Goal: Obtain resource: Download file/media

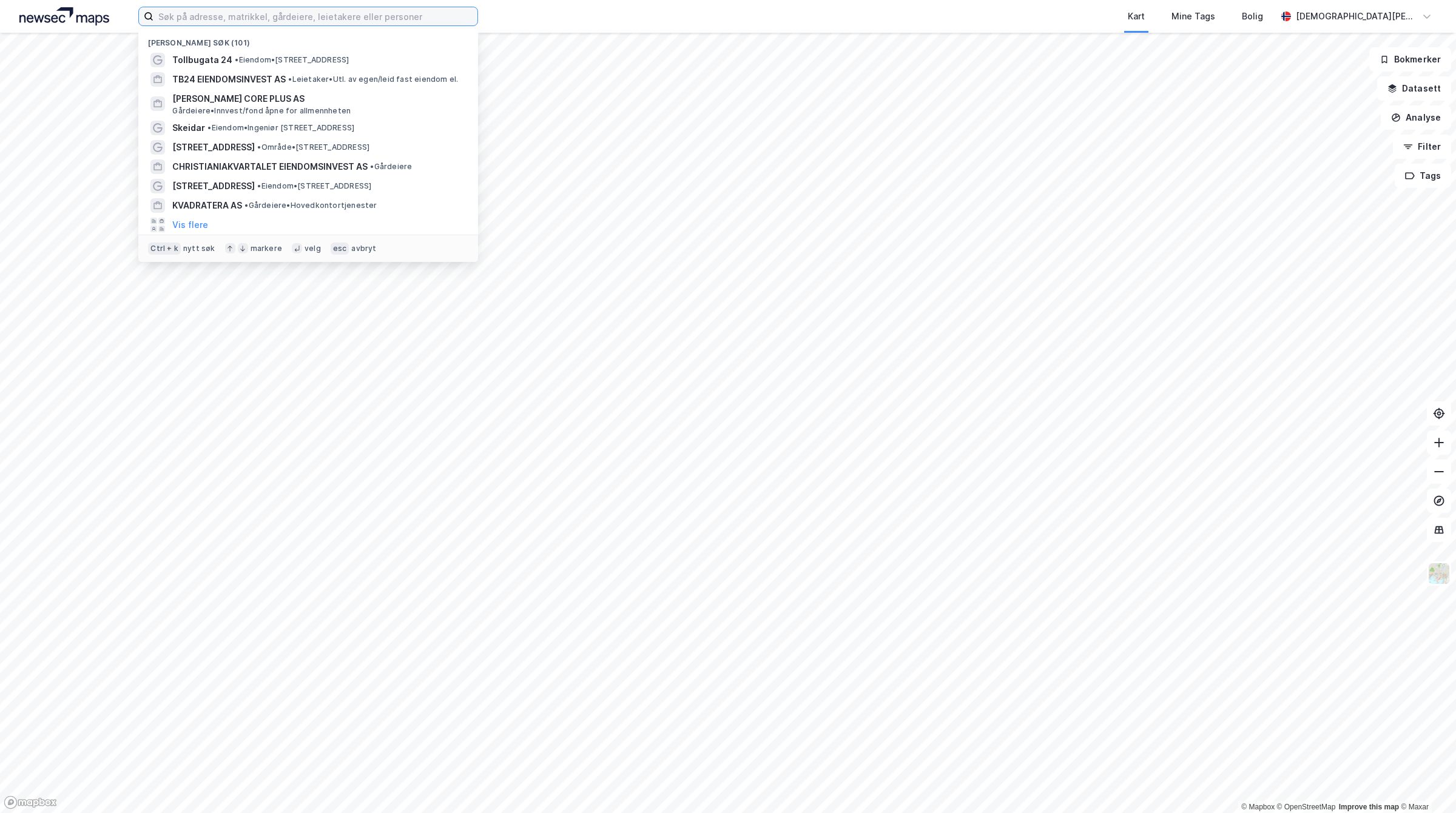
click at [298, 14] on input at bounding box center [315, 16] width 324 height 19
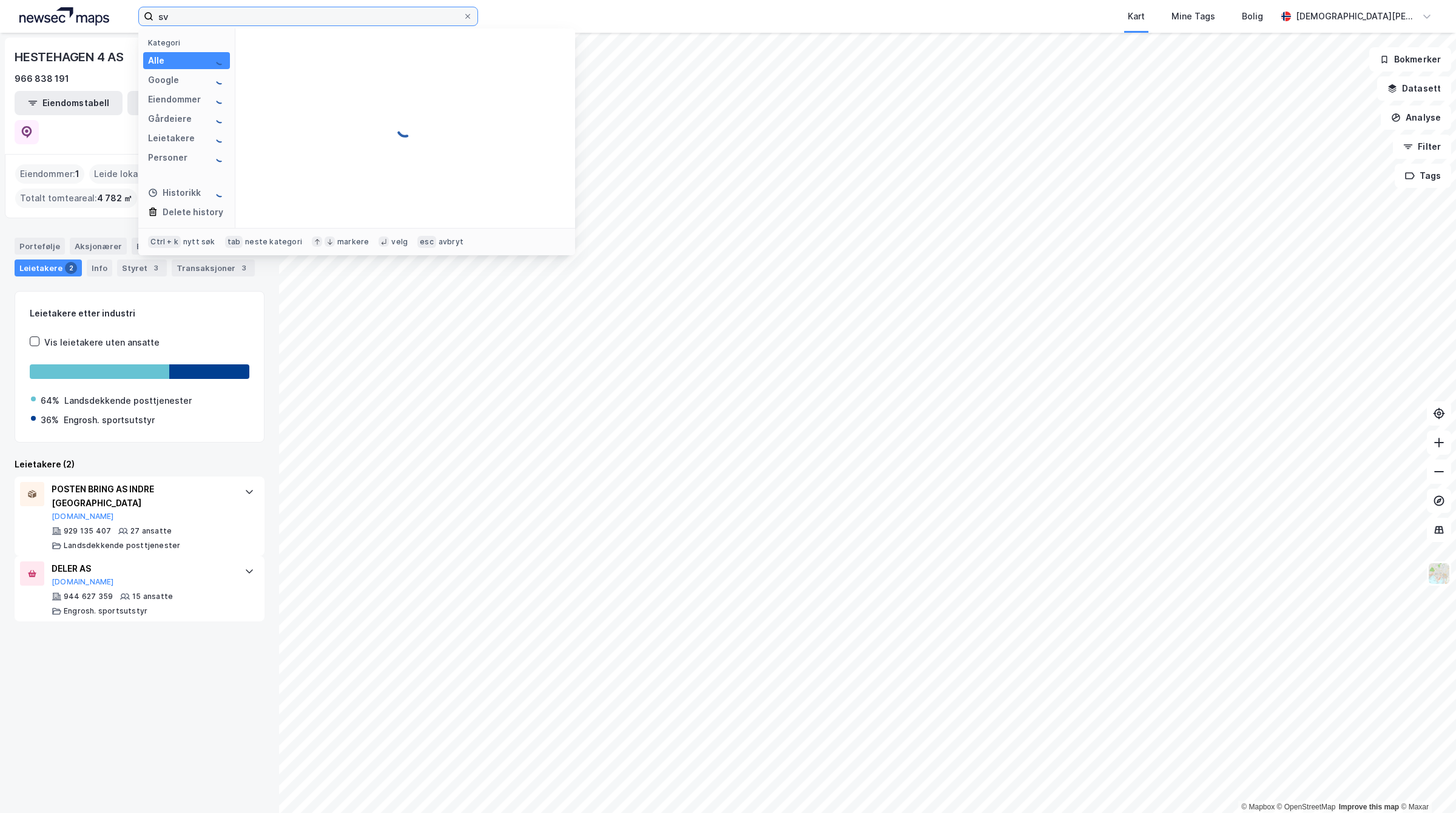
type input "s"
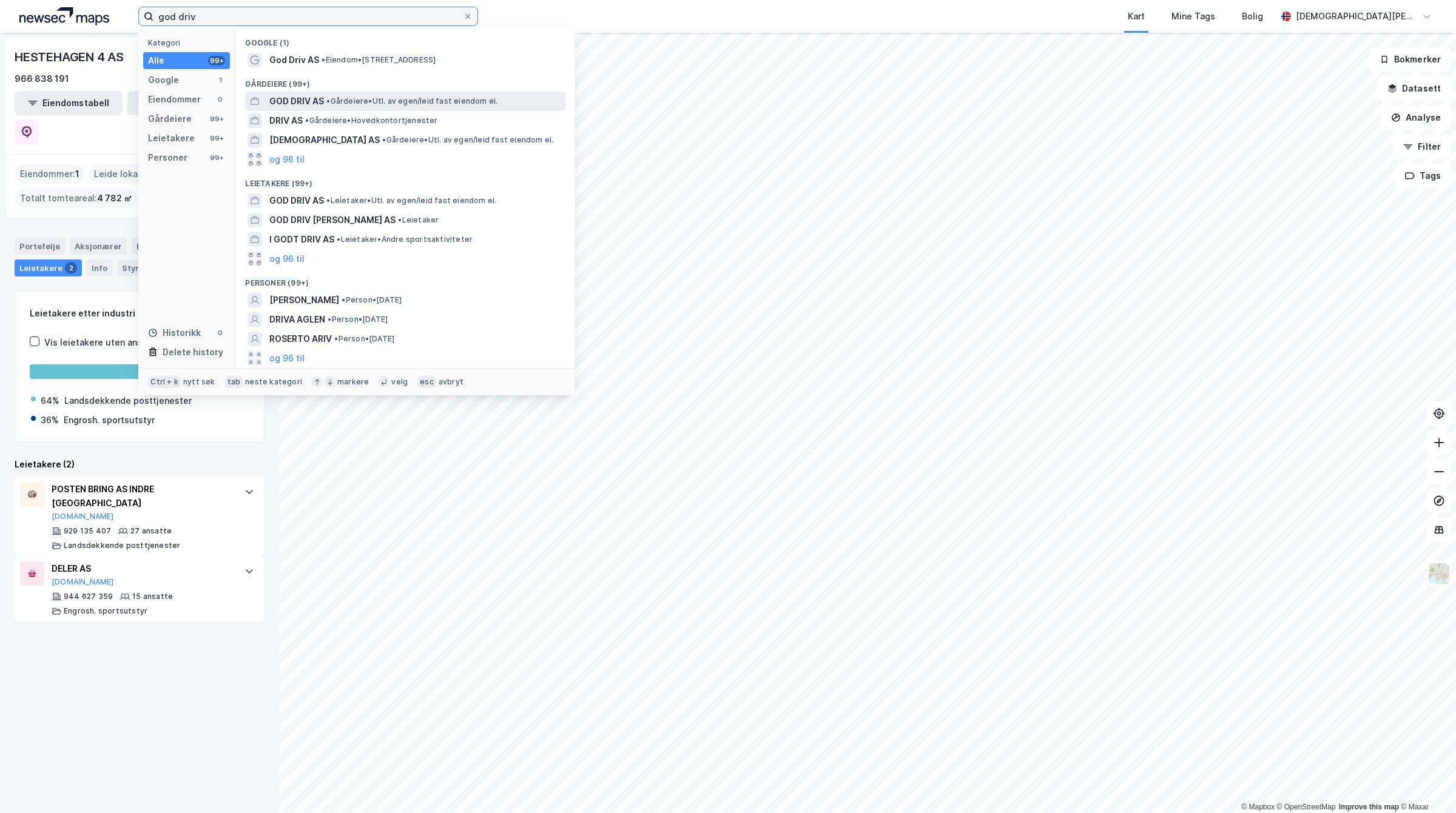
type input "god driv"
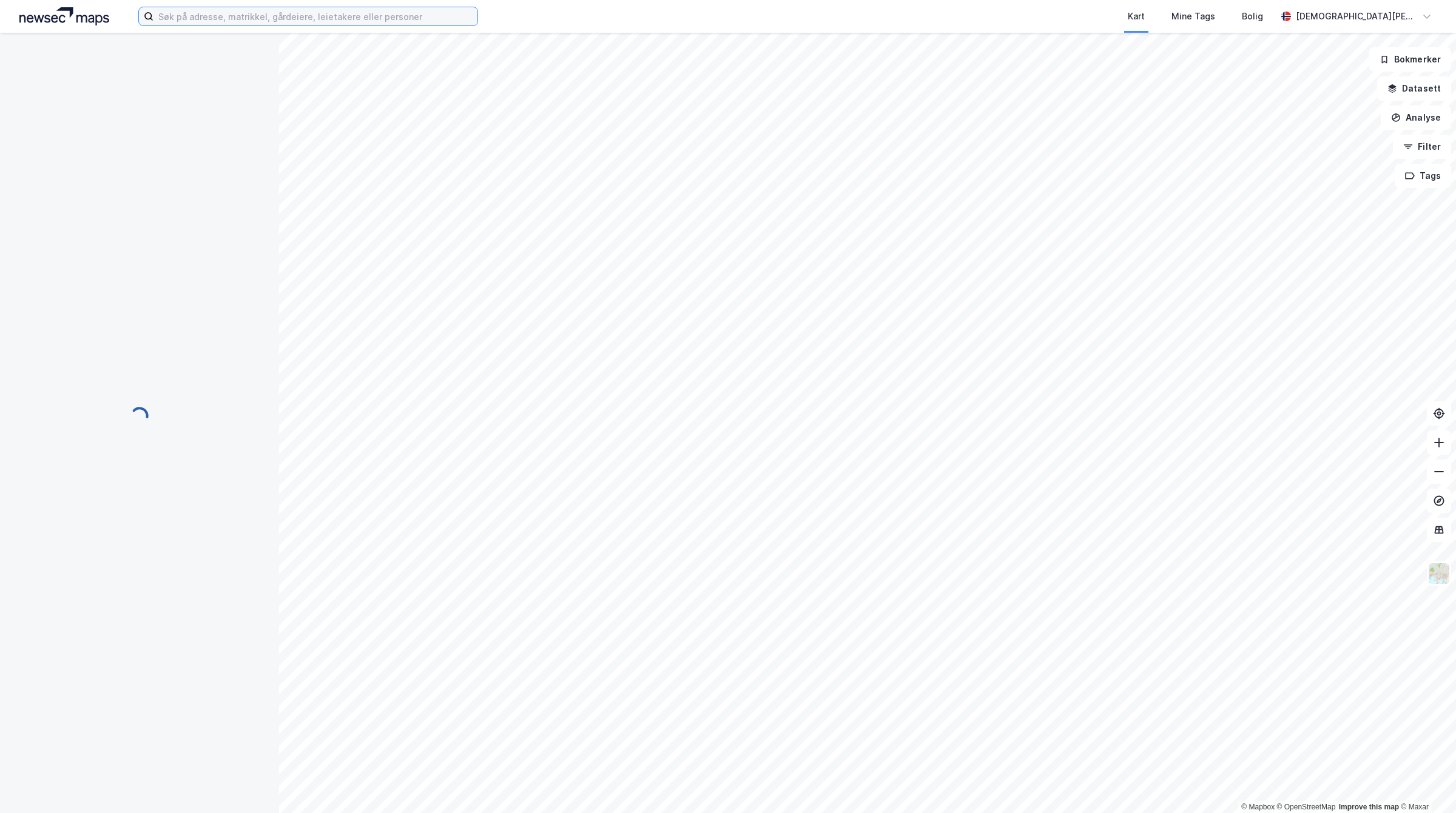
click at [303, 19] on input at bounding box center [315, 16] width 324 height 19
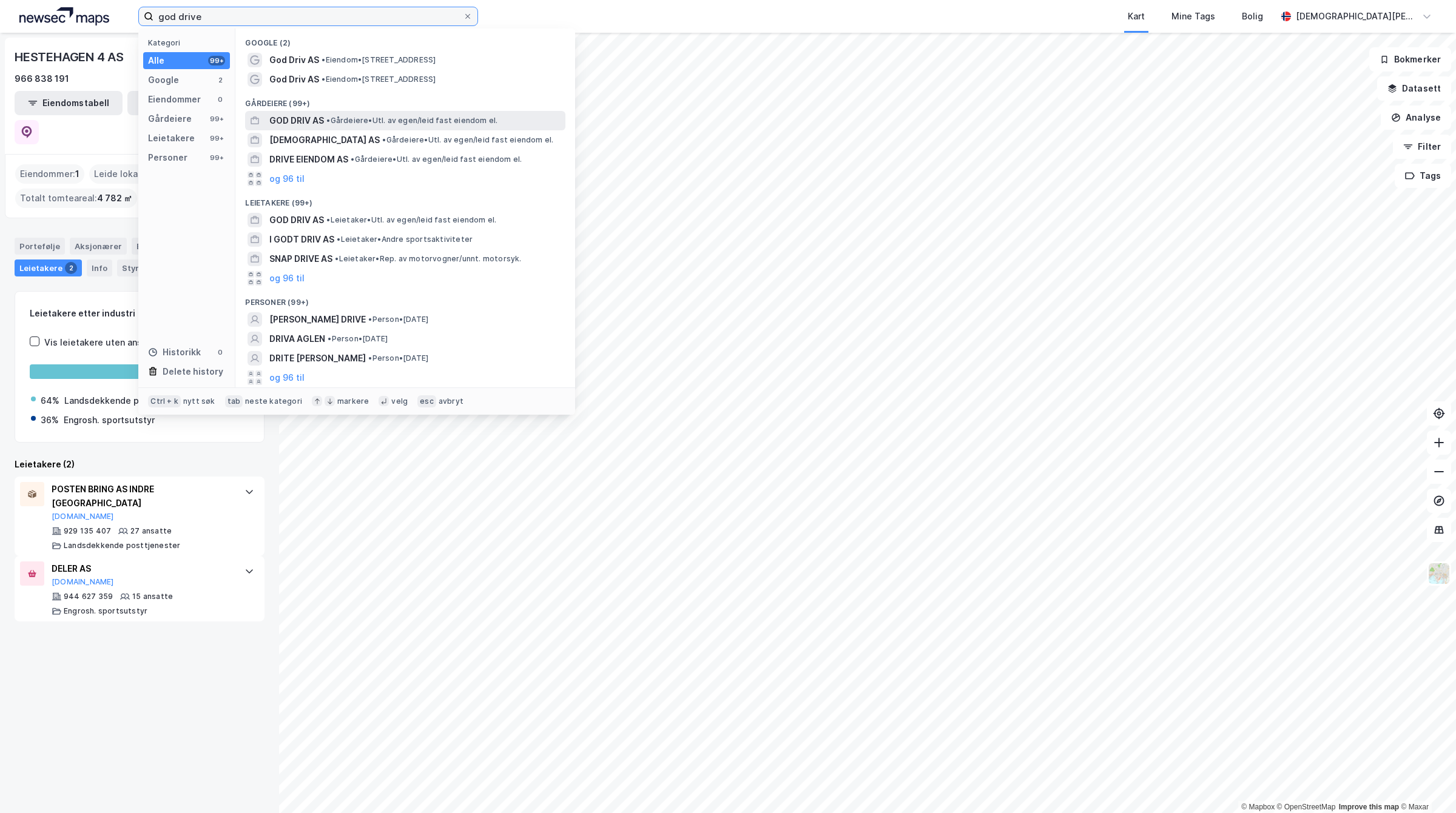
type input "god drive"
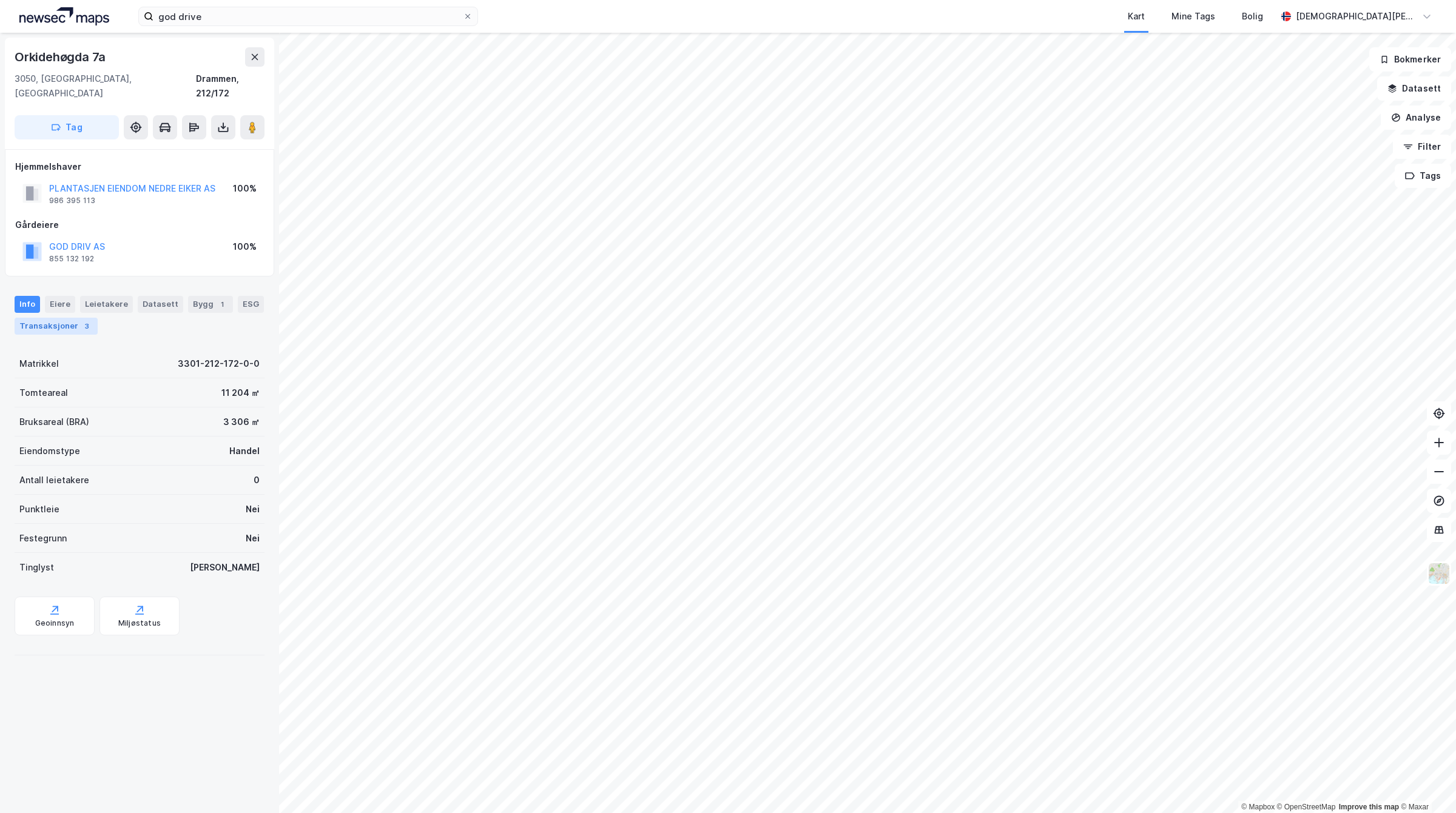
click at [47, 318] on div "Transaksjoner 3" at bounding box center [56, 327] width 83 height 17
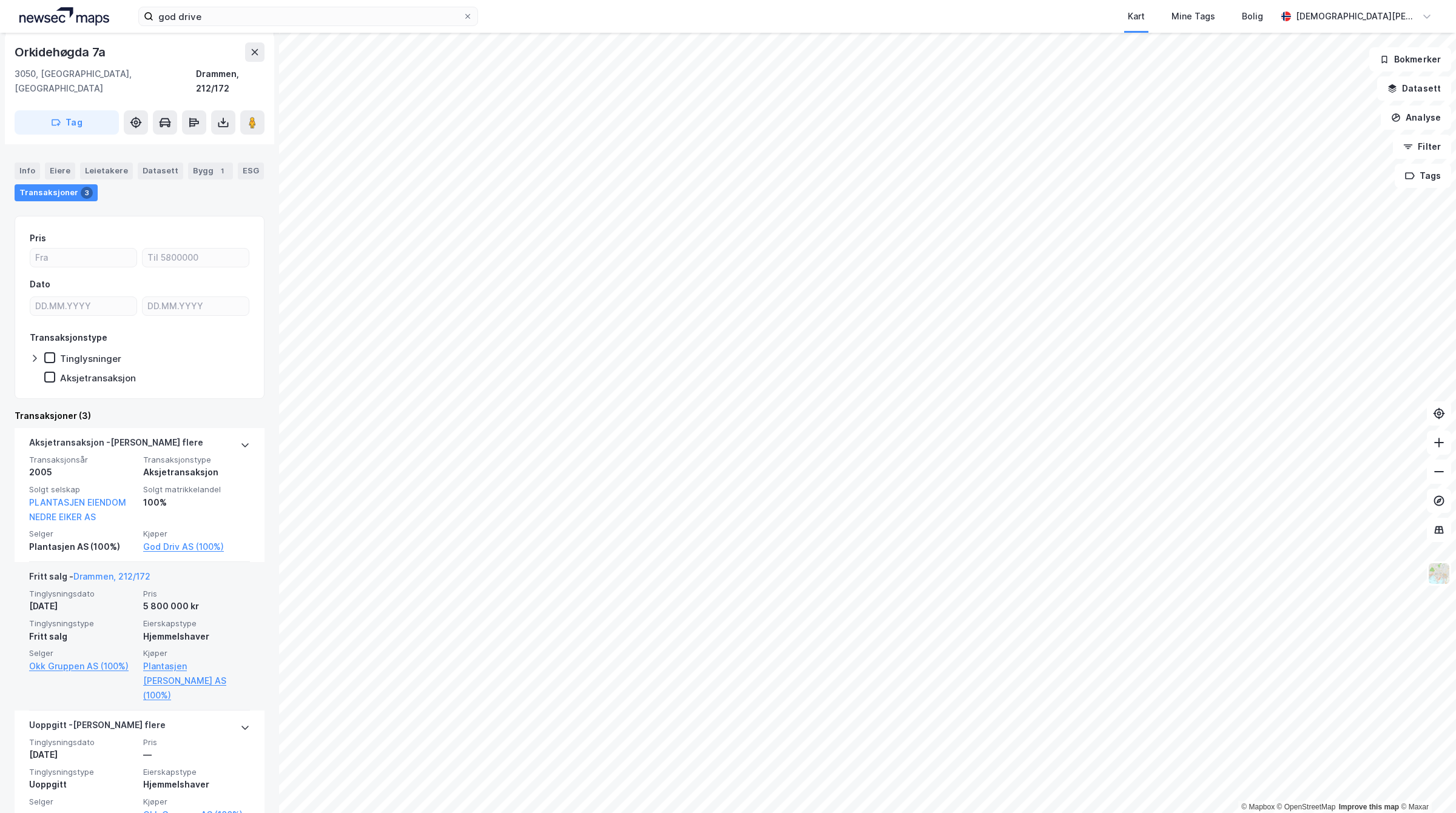
scroll to position [134, 0]
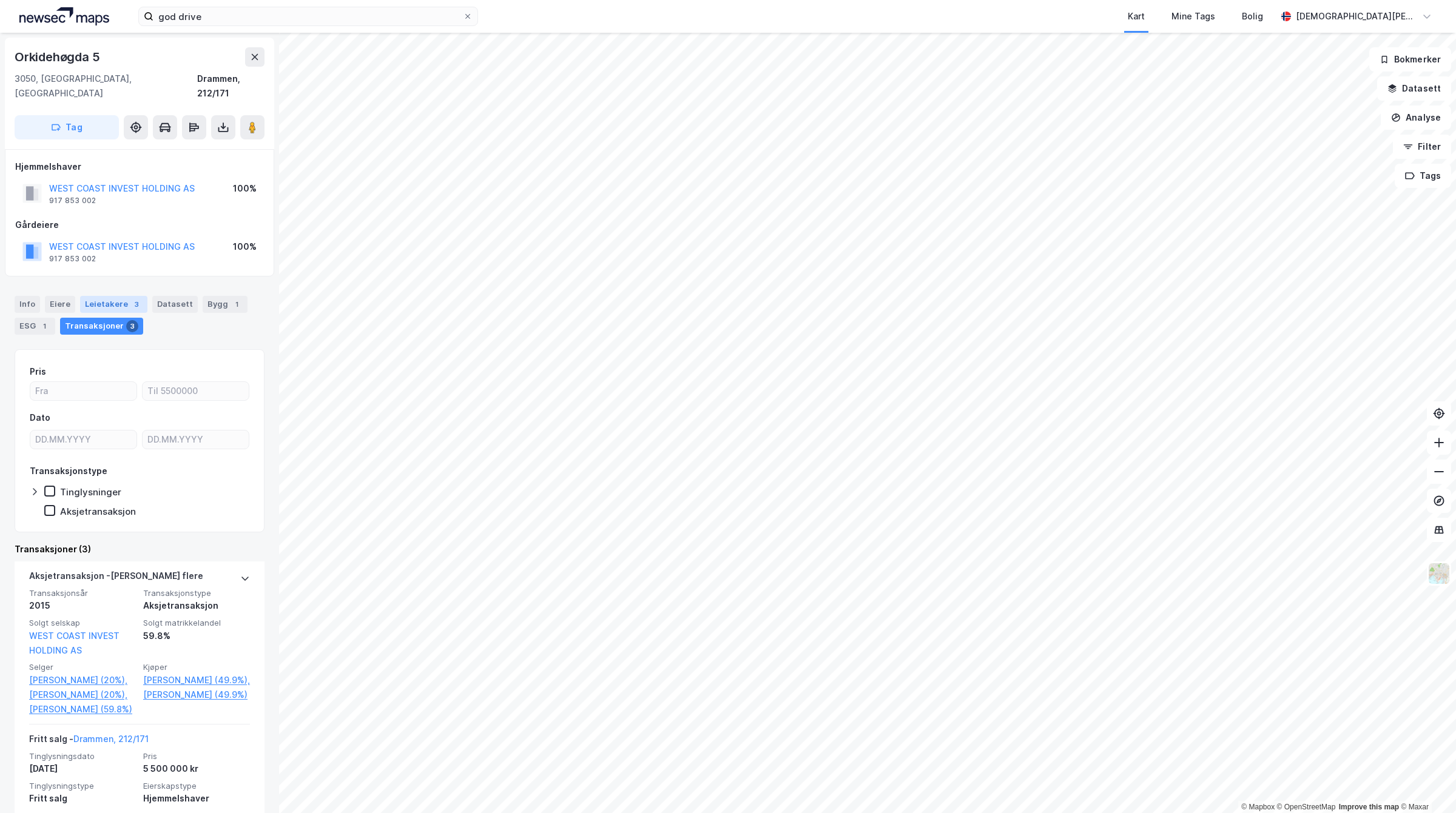
click at [105, 297] on div "Leietakere 3" at bounding box center [113, 305] width 67 height 17
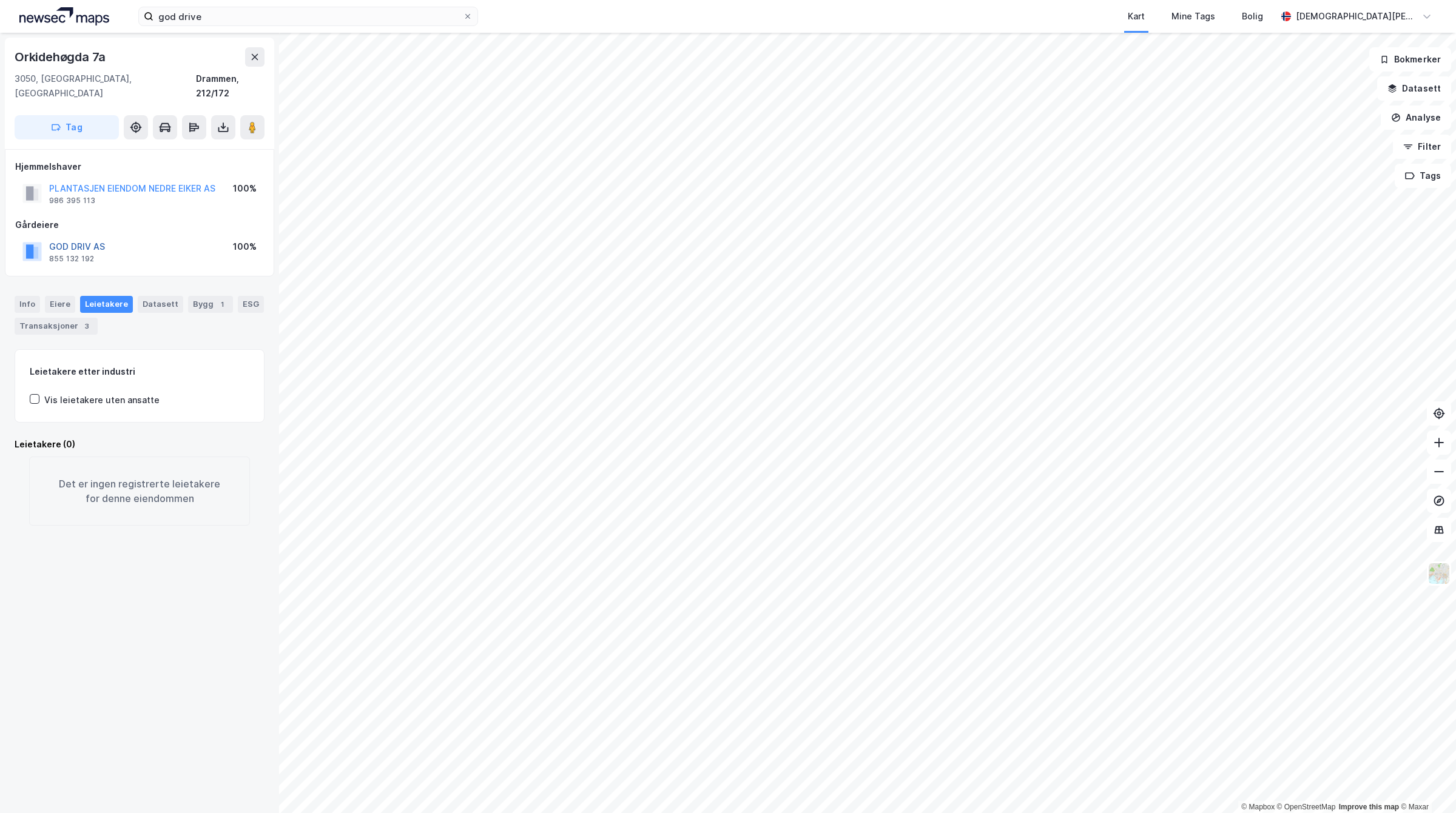
click at [0, 0] on button "GOD DRIV AS" at bounding box center [0, 0] width 0 height 0
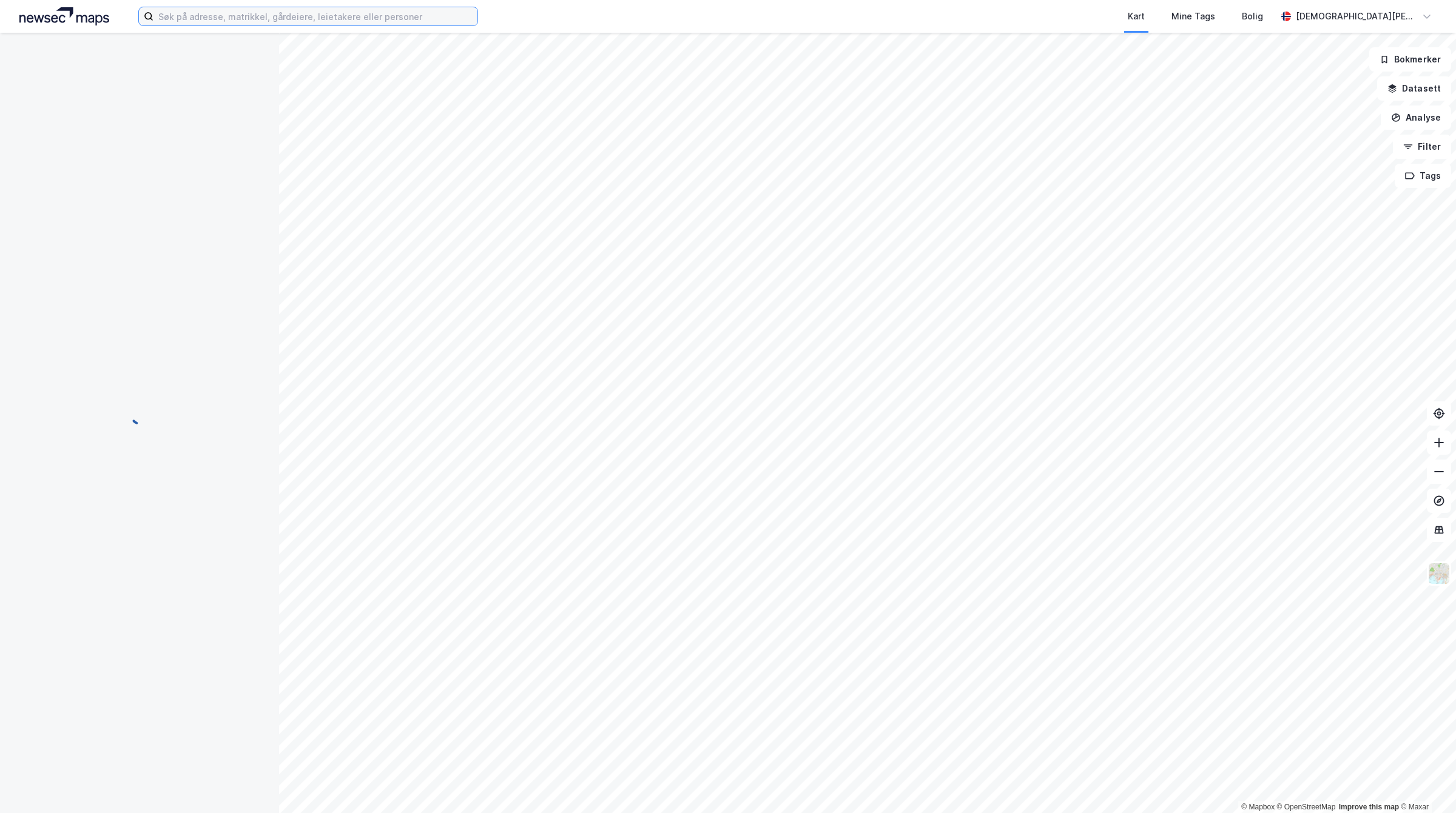
click at [246, 15] on input at bounding box center [315, 16] width 324 height 19
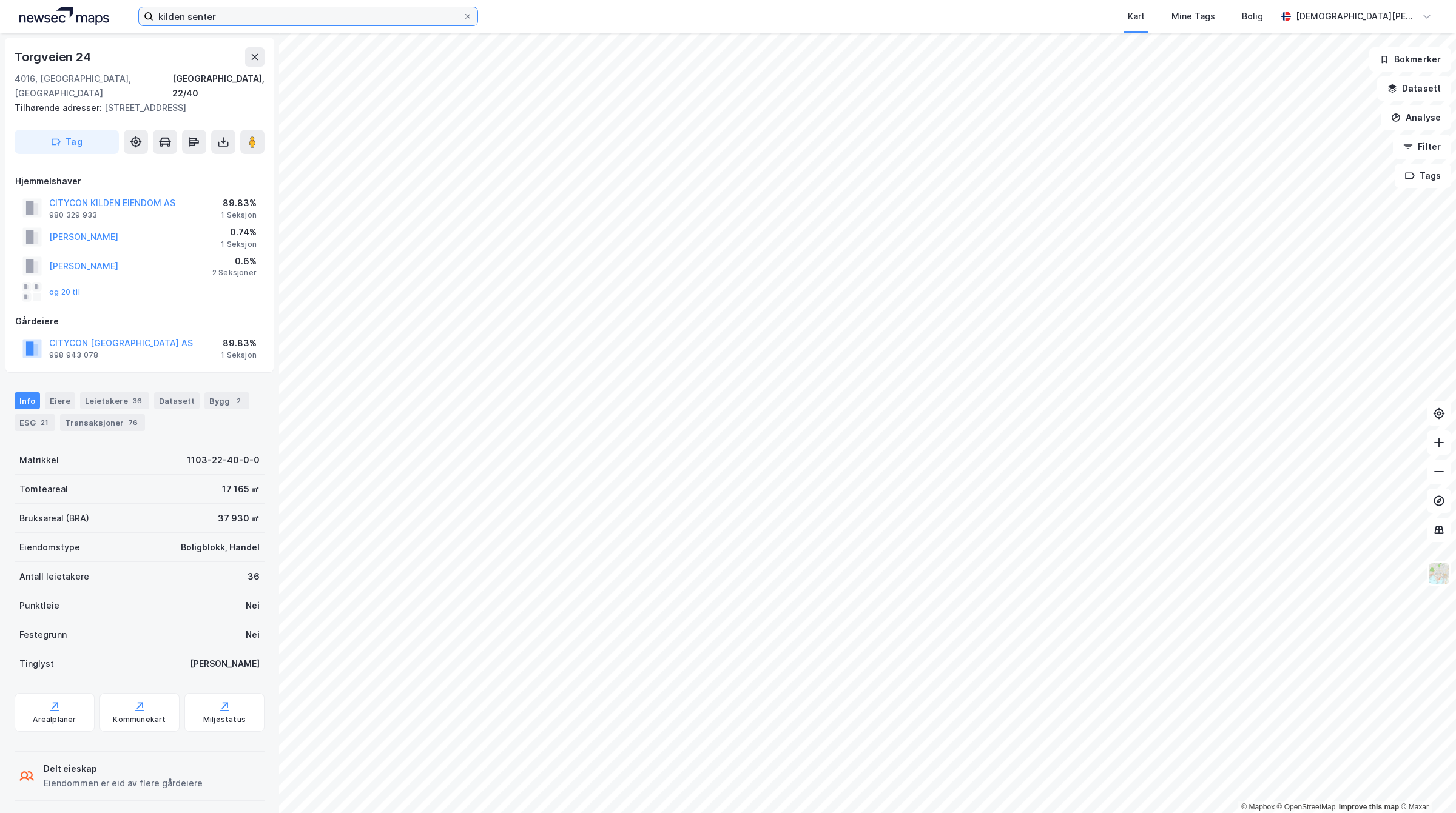
click at [261, 17] on input "kilden senter" at bounding box center [308, 16] width 310 height 19
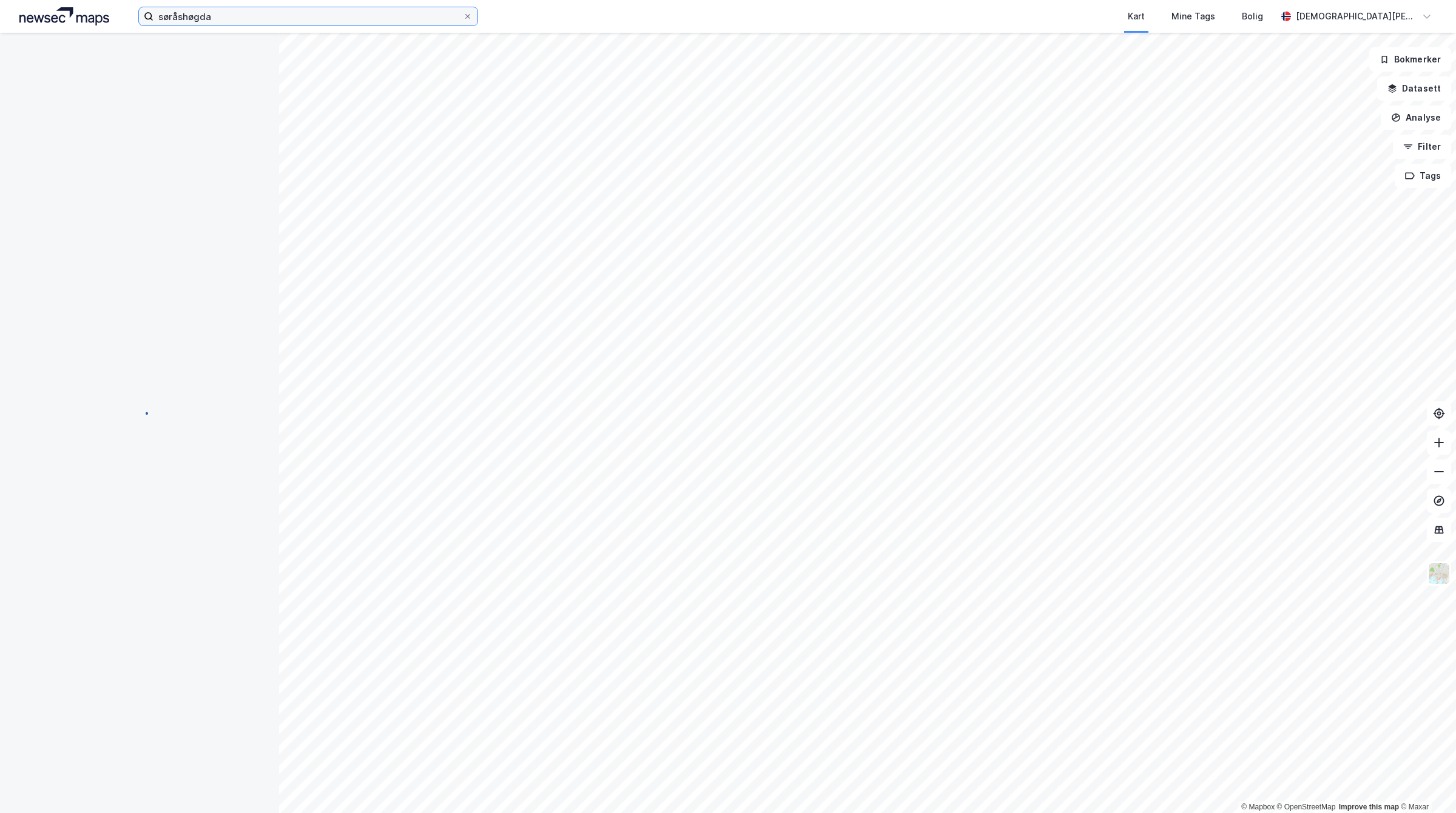
click at [310, 11] on input "søråshøgda" at bounding box center [308, 16] width 310 height 19
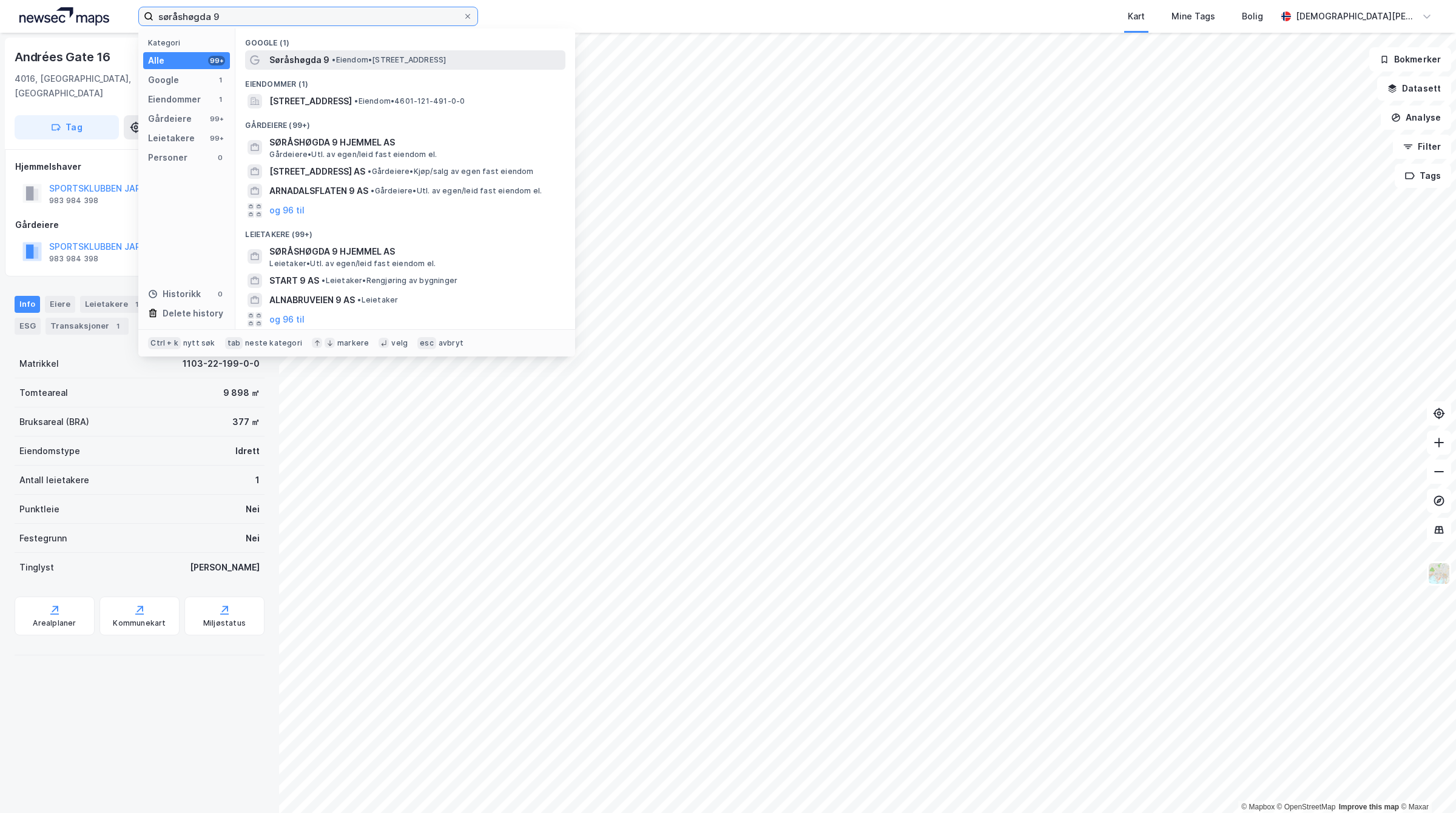
type input "søråshøgda 9"
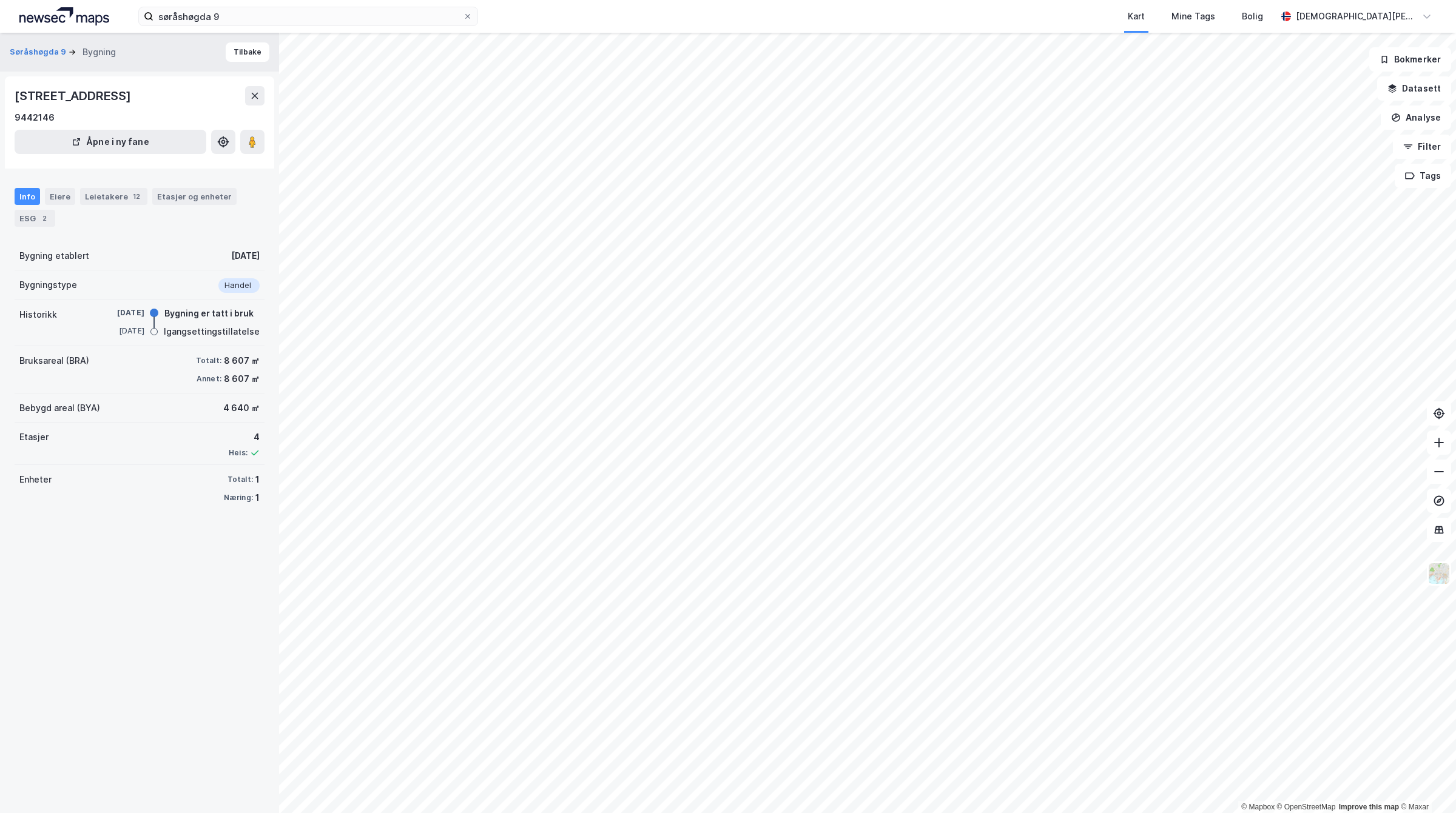
click at [51, 45] on div "Søråshøgda 9 Bygning" at bounding box center [68, 52] width 116 height 14
click at [46, 46] on button "Søråshøgda 9" at bounding box center [39, 52] width 58 height 12
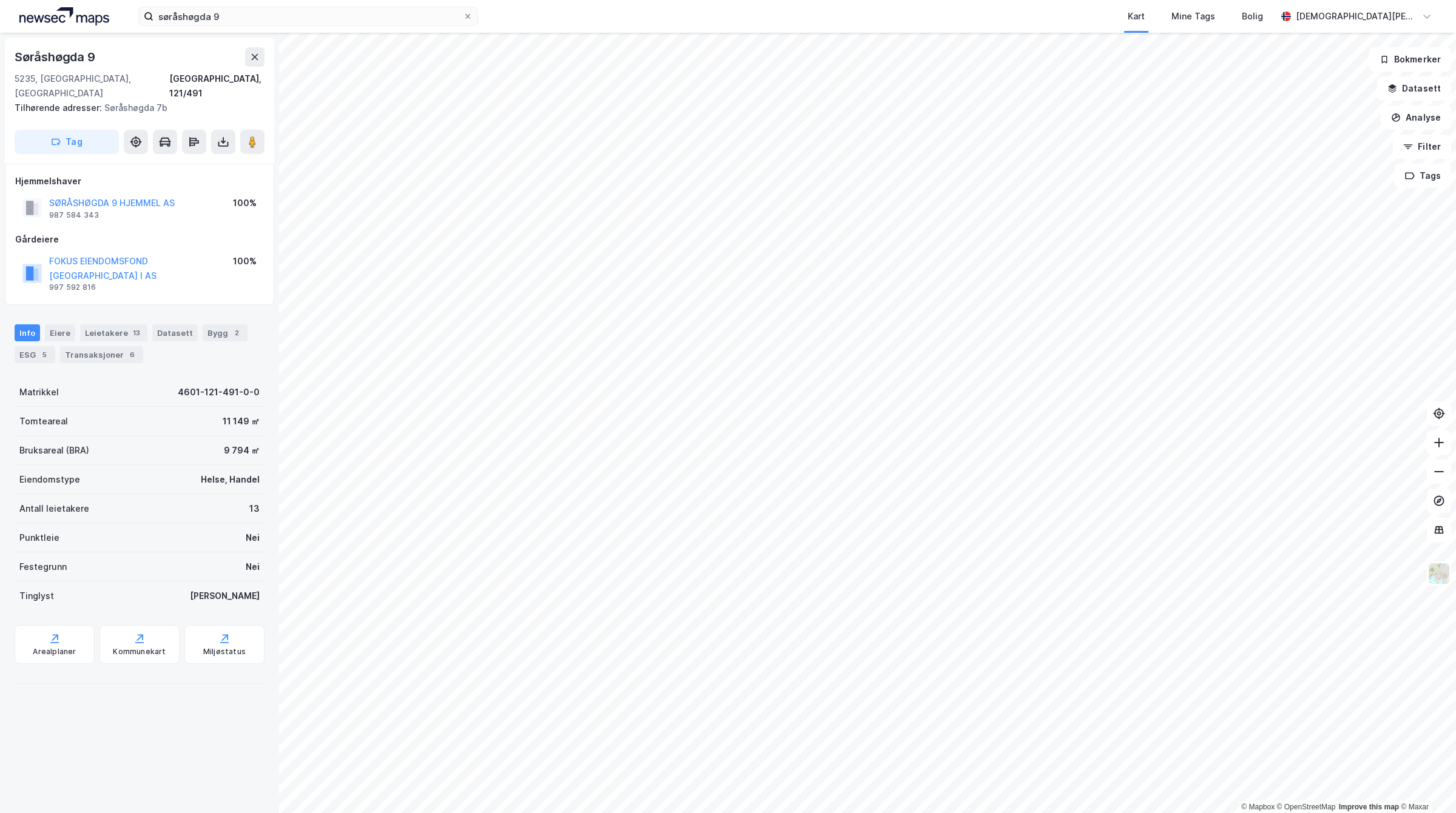
click at [143, 196] on div "SØRÅSHØGDA 9 HJEMMEL AS 987 584 343" at bounding box center [112, 208] width 126 height 24
click at [0, 0] on button "SØRÅSHØGDA 9 HJEMMEL AS" at bounding box center [0, 0] width 0 height 0
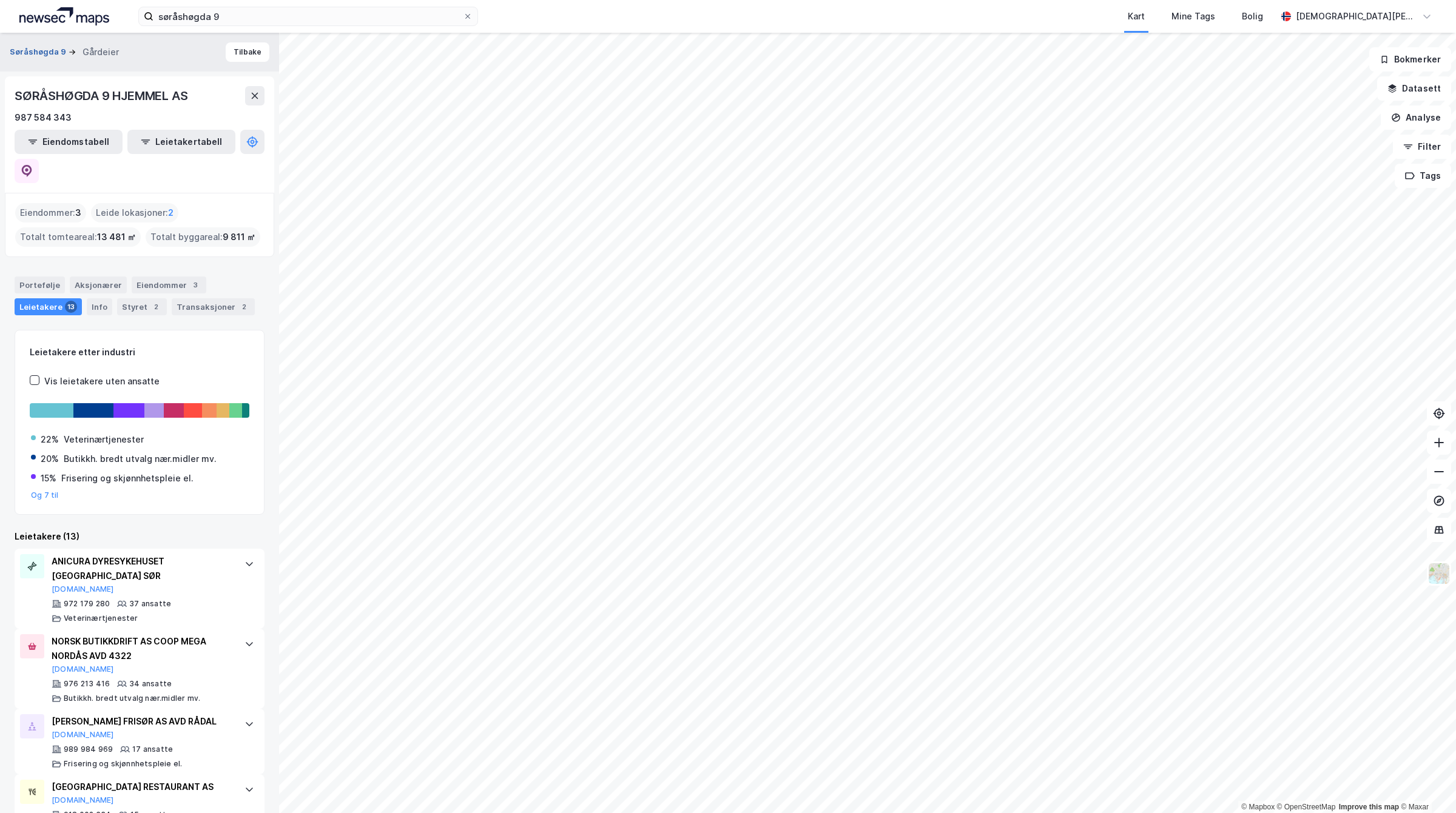
click at [49, 53] on button "Søråshøgda 9" at bounding box center [39, 52] width 58 height 12
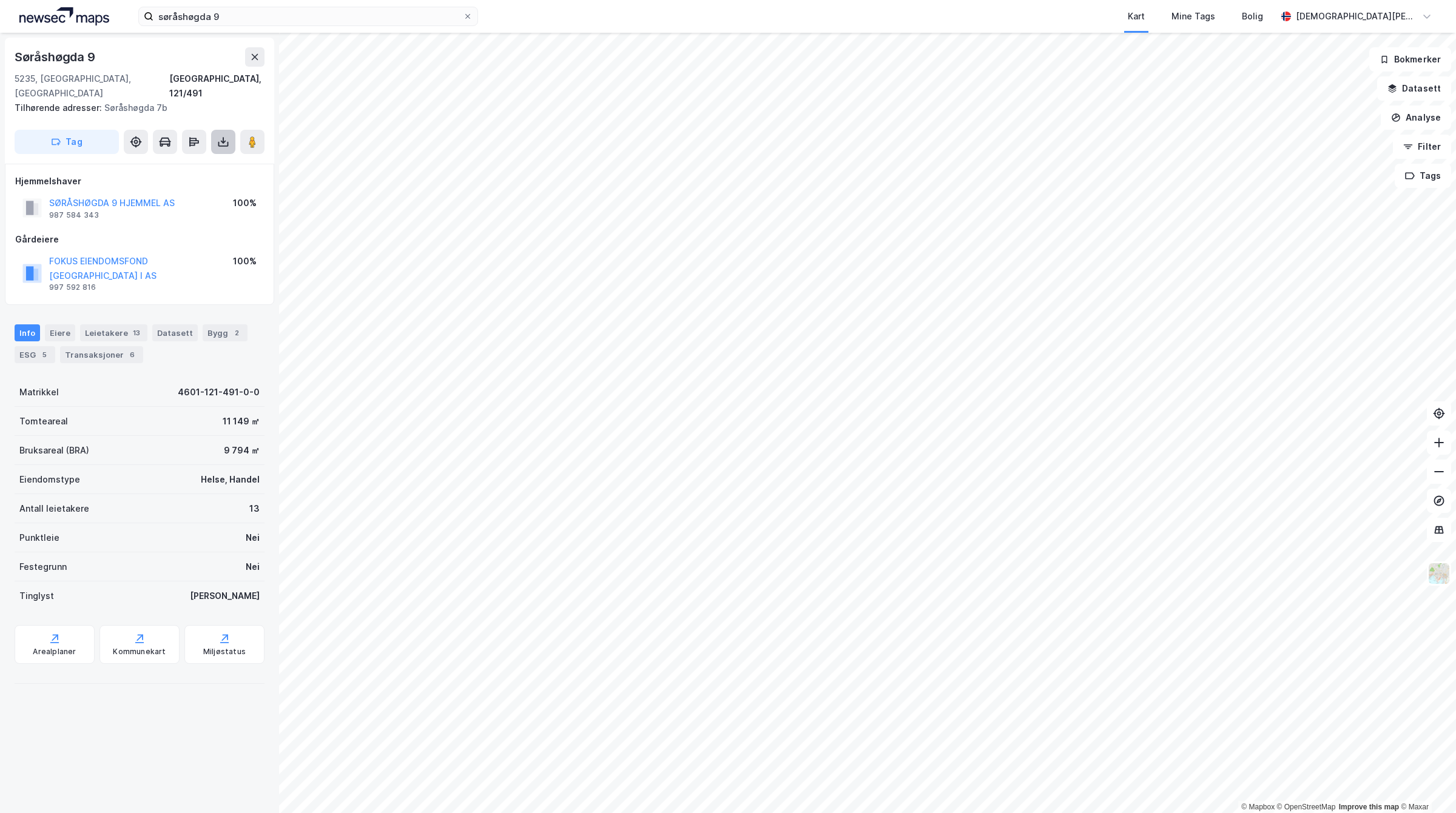
click at [221, 130] on button at bounding box center [223, 142] width 24 height 24
click at [153, 156] on div "Last ned grunnbok" at bounding box center [170, 165] width 129 height 19
